Goal: Task Accomplishment & Management: Use online tool/utility

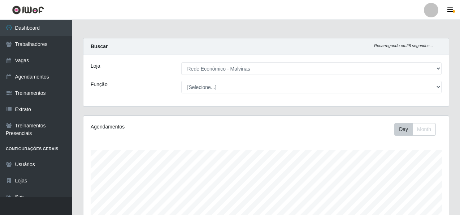
select select "194"
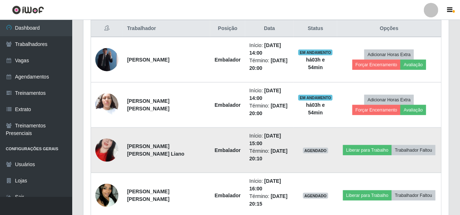
scroll to position [316, 0]
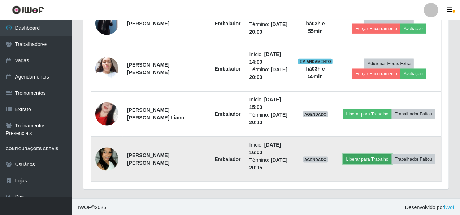
click at [344, 158] on button "Liberar para Trabalho" at bounding box center [367, 159] width 49 height 10
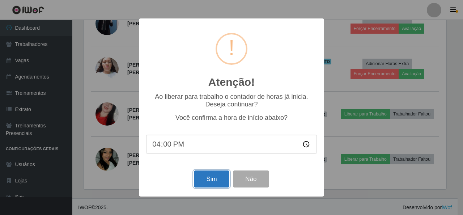
click at [202, 180] on button "Sim" at bounding box center [211, 178] width 35 height 17
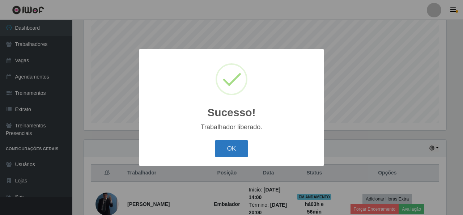
click at [226, 152] on button "OK" at bounding box center [232, 148] width 34 height 17
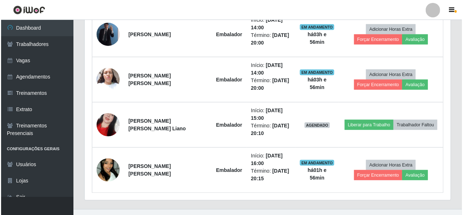
scroll to position [316, 0]
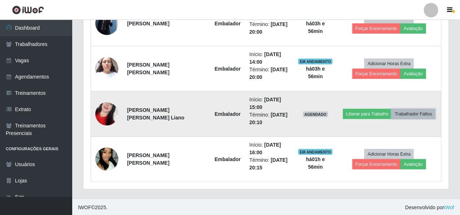
click at [398, 112] on button "Trabalhador Faltou" at bounding box center [414, 114] width 44 height 10
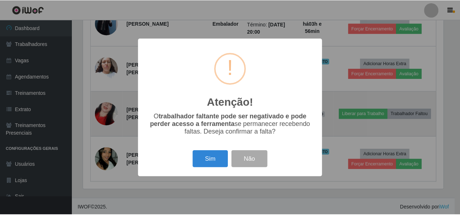
scroll to position [150, 363]
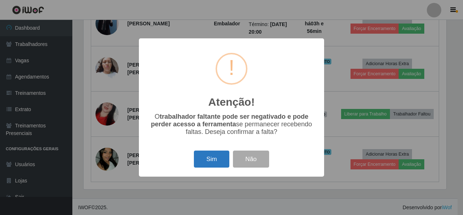
click at [208, 159] on button "Sim" at bounding box center [211, 158] width 35 height 17
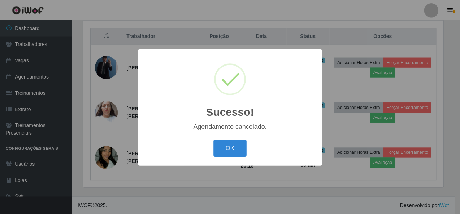
scroll to position [271, 0]
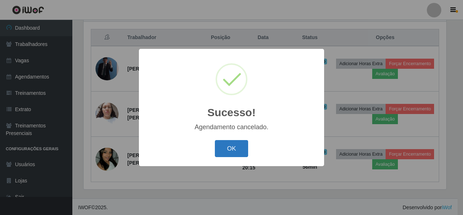
click at [235, 146] on button "OK" at bounding box center [232, 148] width 34 height 17
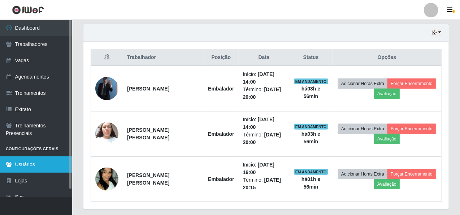
scroll to position [235, 0]
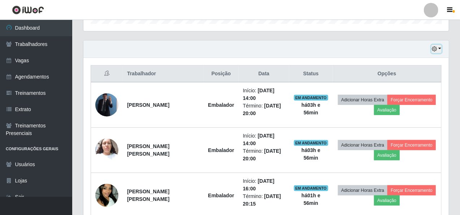
click at [441, 48] on button "button" at bounding box center [437, 49] width 10 height 8
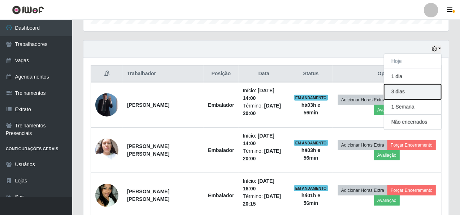
click at [402, 94] on button "3 dias" at bounding box center [413, 91] width 57 height 15
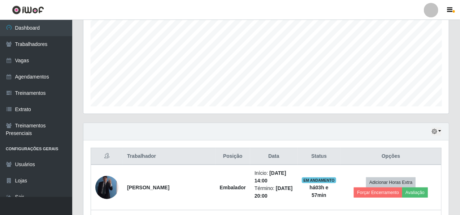
scroll to position [224, 0]
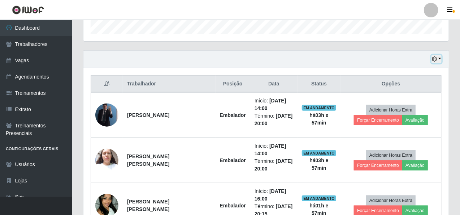
click at [441, 57] on button "button" at bounding box center [437, 59] width 10 height 8
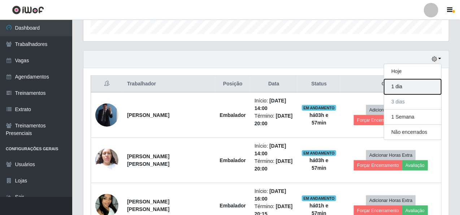
click at [415, 85] on button "1 dia" at bounding box center [413, 86] width 57 height 15
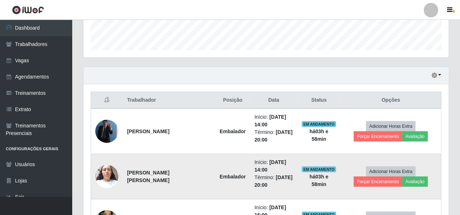
scroll to position [171, 0]
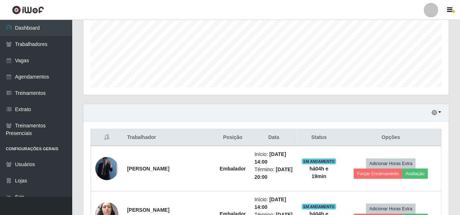
drag, startPoint x: 129, startPoint y: 228, endPoint x: 153, endPoint y: 227, distance: 23.9
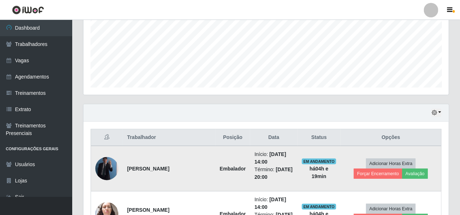
drag, startPoint x: 153, startPoint y: 227, endPoint x: 91, endPoint y: 188, distance: 73.2
click at [91, 188] on td at bounding box center [107, 169] width 32 height 46
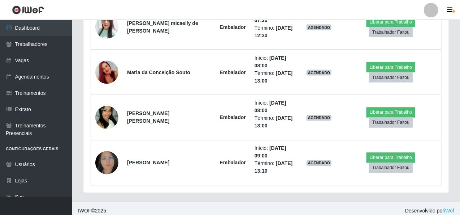
scroll to position [496, 0]
